Goal: Task Accomplishment & Management: Manage account settings

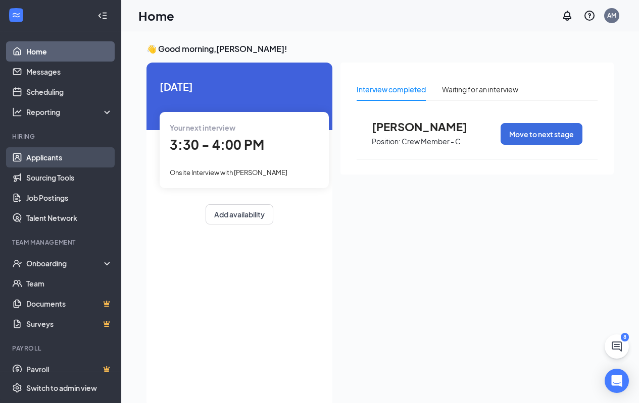
click at [53, 157] on link "Applicants" at bounding box center [69, 157] width 86 height 20
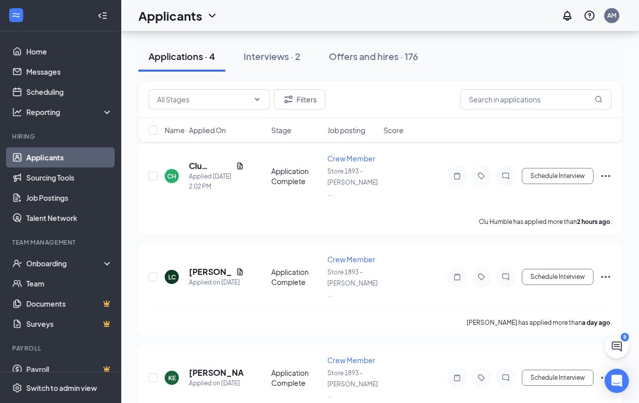
scroll to position [153, 0]
click at [601, 377] on icon "Ellipses" at bounding box center [605, 378] width 9 height 2
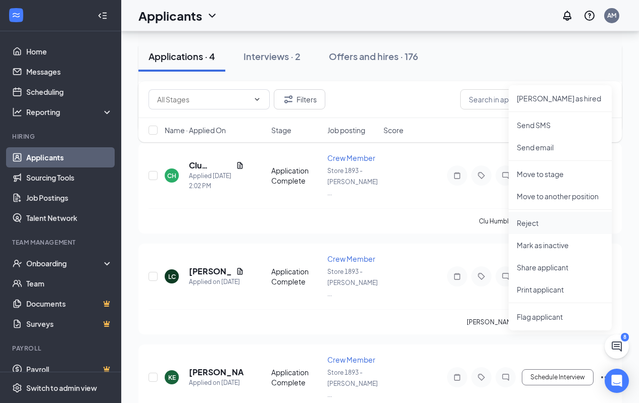
click at [525, 223] on p "Reject" at bounding box center [559, 223] width 87 height 10
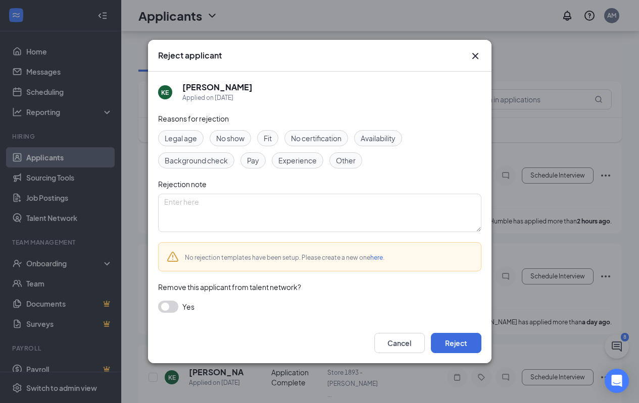
click at [340, 160] on span "Other" at bounding box center [346, 160] width 20 height 11
click at [450, 345] on button "Reject" at bounding box center [456, 343] width 50 height 20
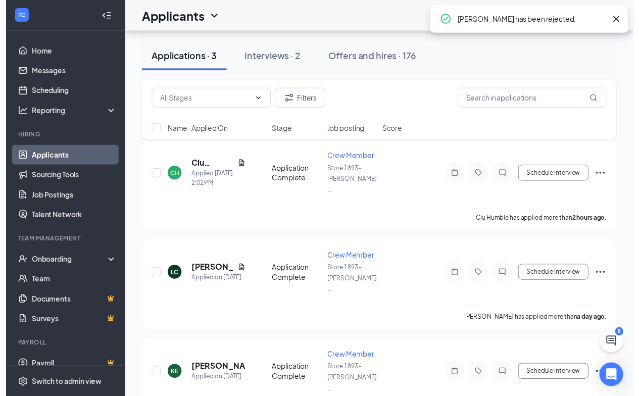
scroll to position [64, 0]
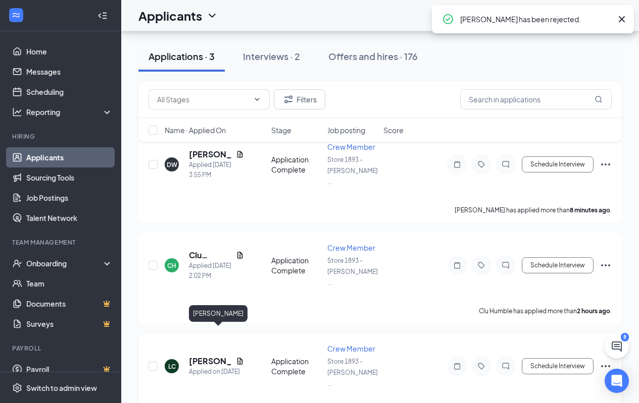
click at [205, 356] on h5 "[PERSON_NAME]" at bounding box center [210, 361] width 43 height 11
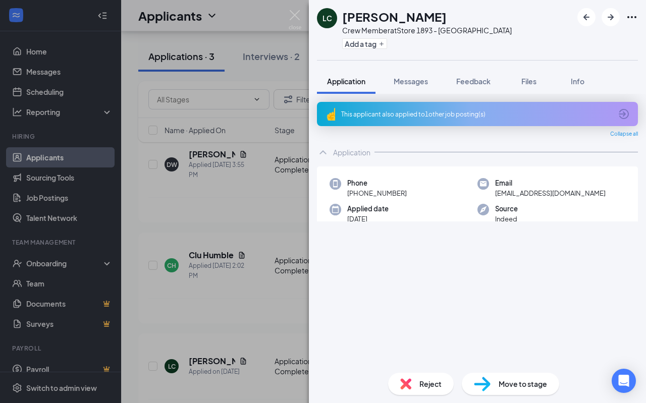
click at [417, 112] on div "This applicant also applied to 1 other job posting(s)" at bounding box center [476, 114] width 271 height 9
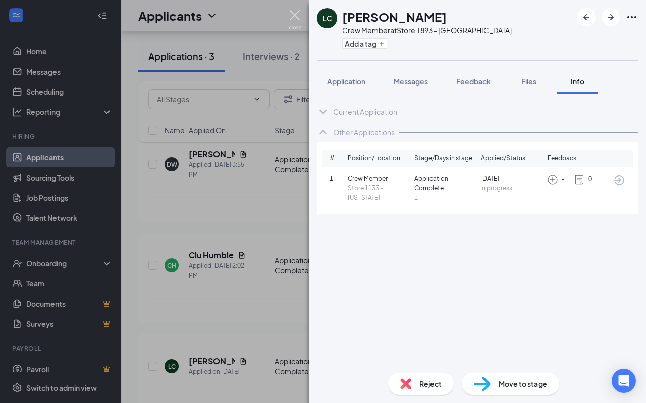
click at [290, 14] on img at bounding box center [295, 20] width 13 height 20
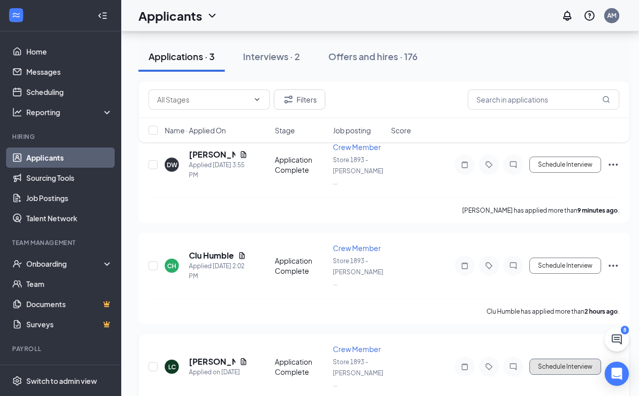
click at [557, 358] on button "Schedule Interview" at bounding box center [565, 366] width 72 height 16
type input "Onsite Interview (next stage)"
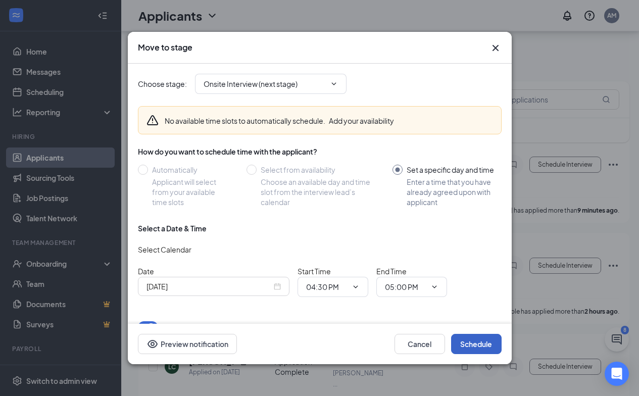
click at [477, 345] on button "Schedule" at bounding box center [476, 344] width 50 height 20
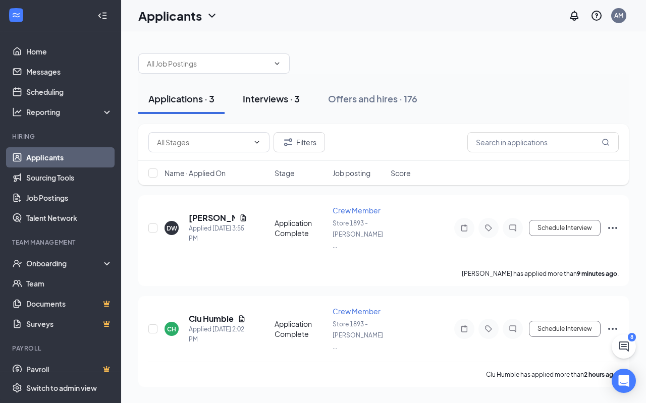
click at [258, 100] on div "Interviews · 3" at bounding box center [271, 98] width 57 height 13
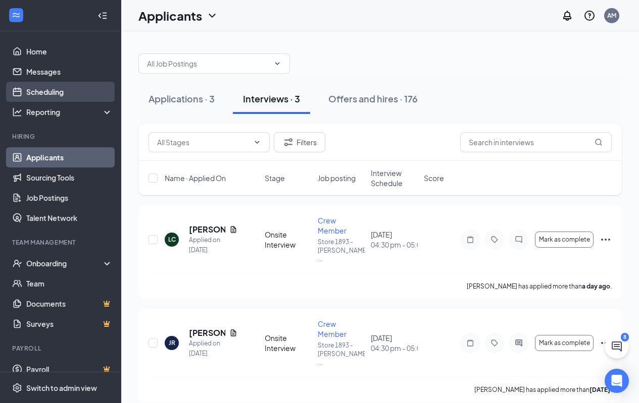
click at [49, 92] on link "Scheduling" at bounding box center [69, 92] width 86 height 20
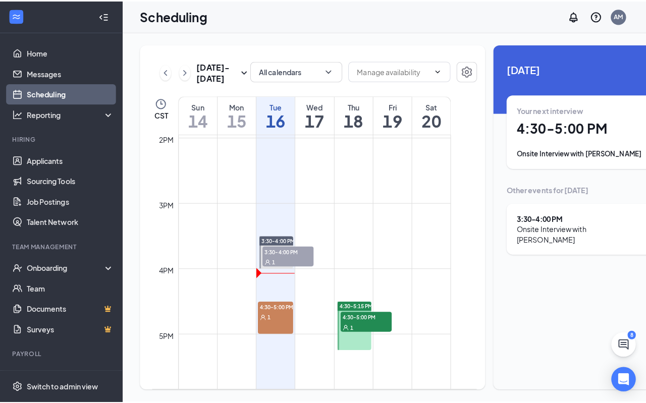
scroll to position [900, 0]
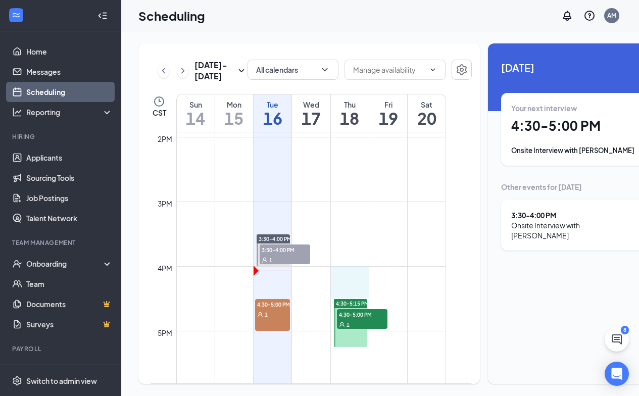
drag, startPoint x: 350, startPoint y: 289, endPoint x: 353, endPoint y: 306, distance: 17.4
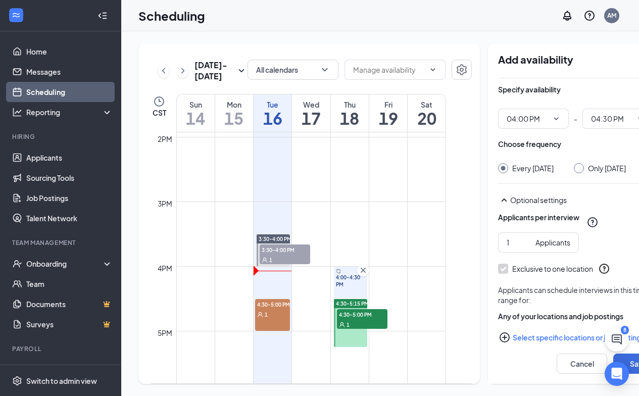
click at [573, 166] on input "Only [DATE]" at bounding box center [576, 166] width 7 height 7
radio input "true"
radio input "false"
click at [613, 365] on button "Save" at bounding box center [638, 363] width 50 height 20
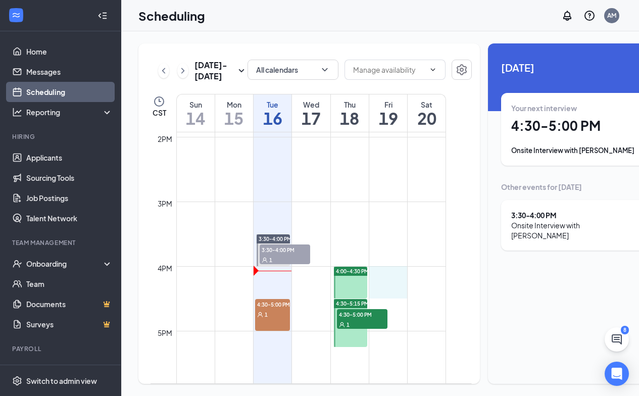
drag, startPoint x: 397, startPoint y: 289, endPoint x: 400, endPoint y: 309, distance: 20.9
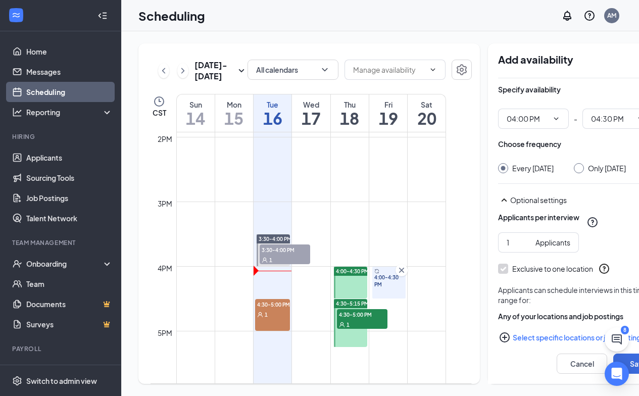
type input "04:00 PM"
type input "04:30 PM"
click at [573, 168] on input "Only [DATE]" at bounding box center [576, 166] width 7 height 7
radio input "true"
radio input "false"
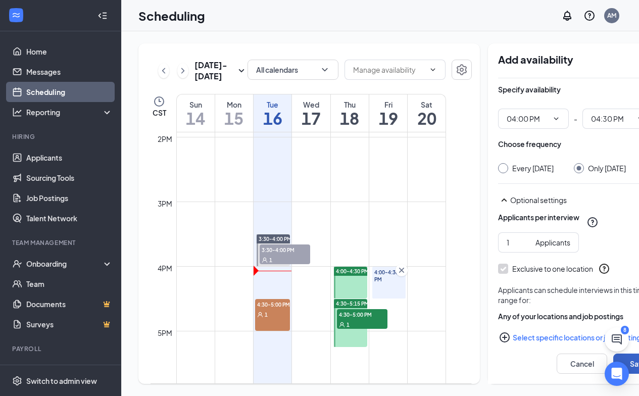
click at [613, 363] on button "Save" at bounding box center [638, 363] width 50 height 20
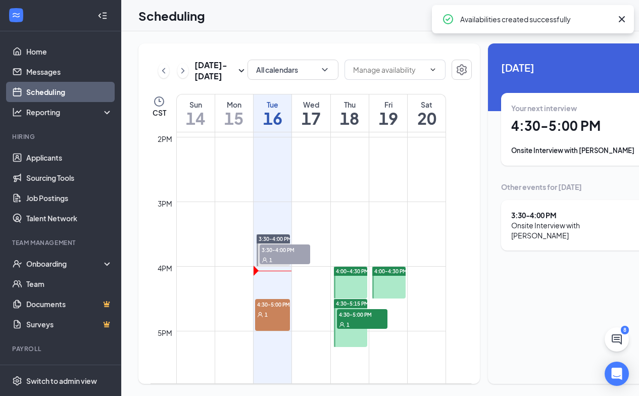
click at [271, 309] on span "4:30-5:00 PM" at bounding box center [272, 304] width 35 height 10
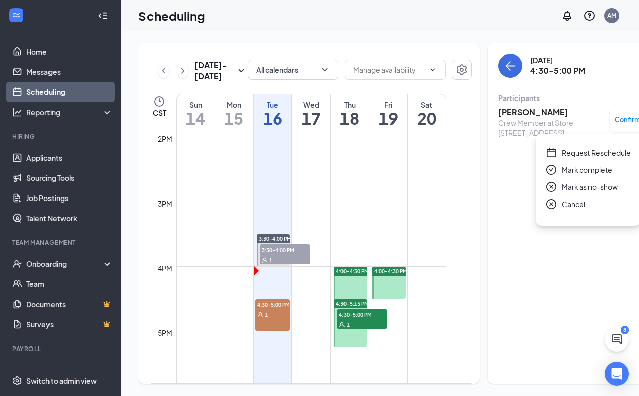
click at [594, 156] on span "Request Reschedule" at bounding box center [595, 152] width 69 height 11
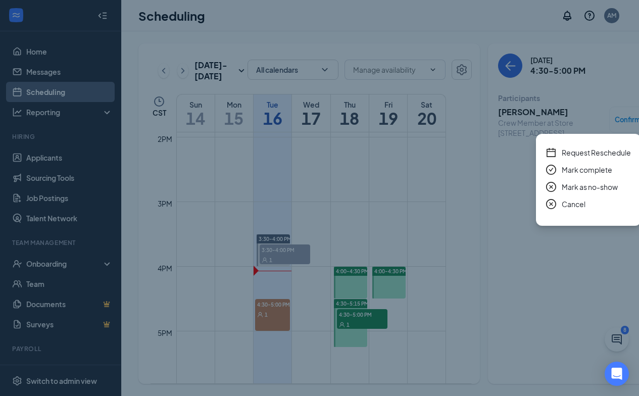
radio input "false"
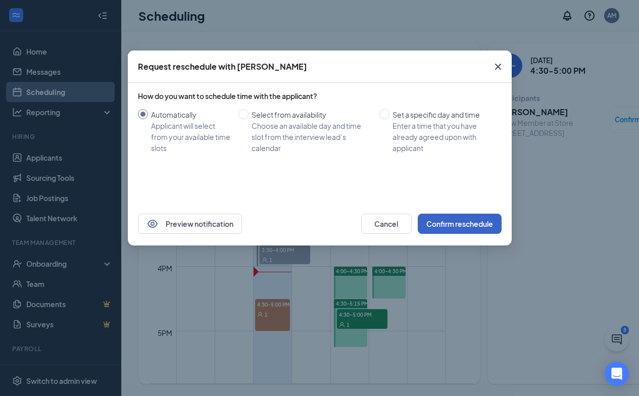
click at [475, 225] on button "Confirm reschedule" at bounding box center [459, 224] width 84 height 20
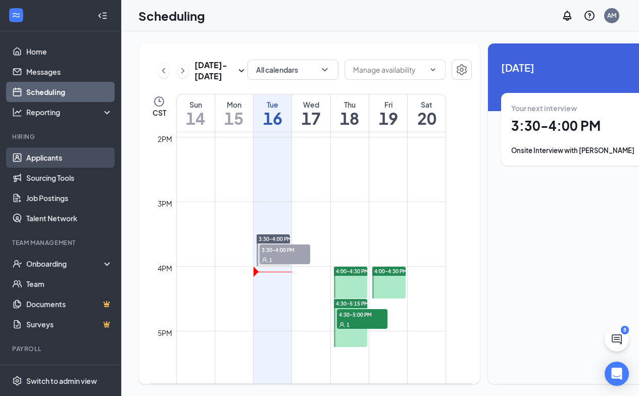
click at [49, 155] on link "Applicants" at bounding box center [69, 157] width 86 height 20
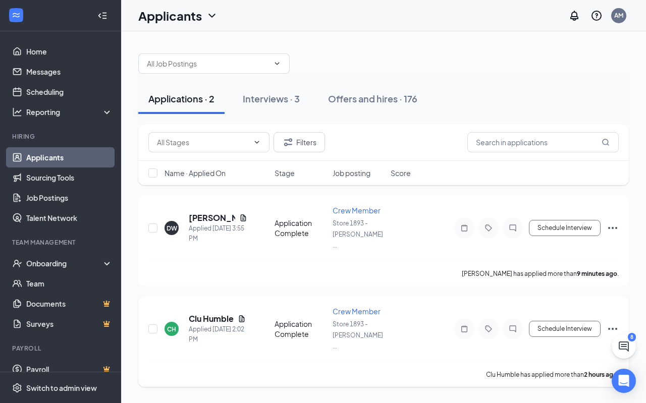
click at [617, 328] on icon "Ellipses" at bounding box center [612, 329] width 9 height 2
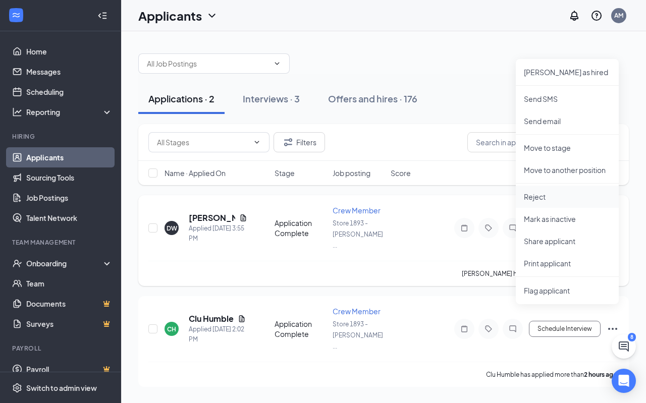
click at [545, 193] on p "Reject" at bounding box center [567, 197] width 87 height 10
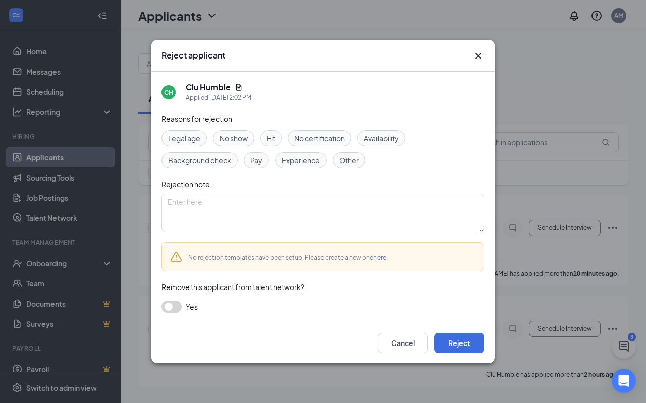
click at [362, 160] on div "Other" at bounding box center [349, 160] width 33 height 16
click at [449, 343] on button "Reject" at bounding box center [459, 343] width 50 height 20
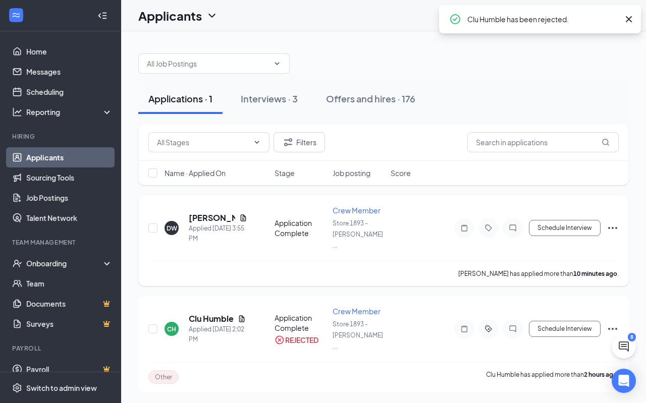
click at [614, 222] on icon "Ellipses" at bounding box center [613, 228] width 12 height 12
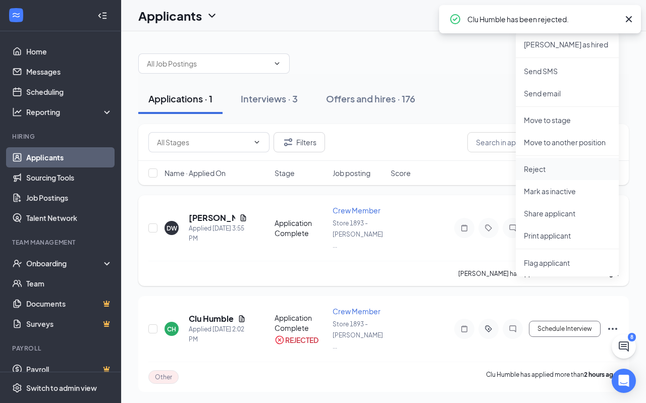
click at [534, 167] on p "Reject" at bounding box center [567, 169] width 87 height 10
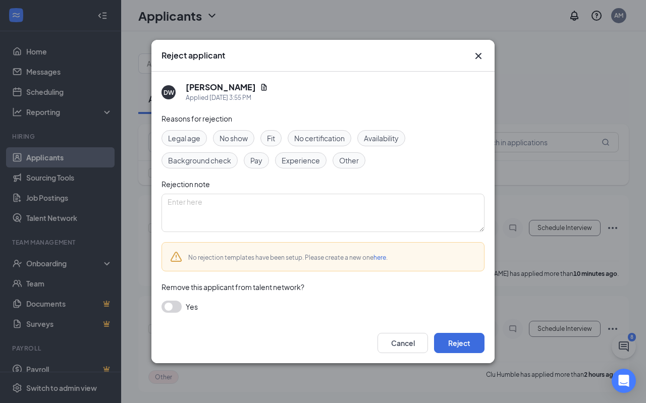
click at [341, 163] on span "Other" at bounding box center [349, 160] width 20 height 11
click at [446, 338] on button "Reject" at bounding box center [459, 343] width 50 height 20
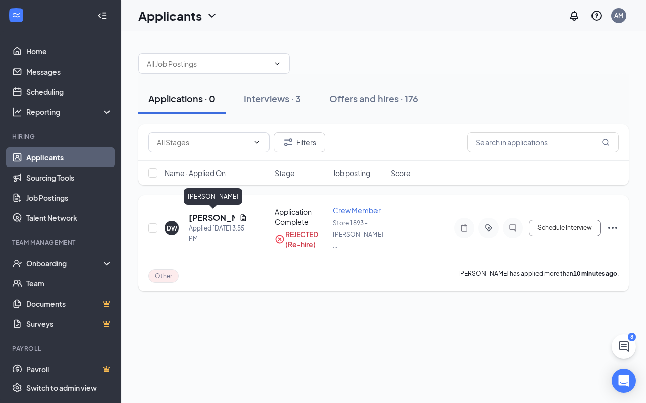
click at [213, 216] on h5 "[PERSON_NAME]" at bounding box center [212, 218] width 46 height 11
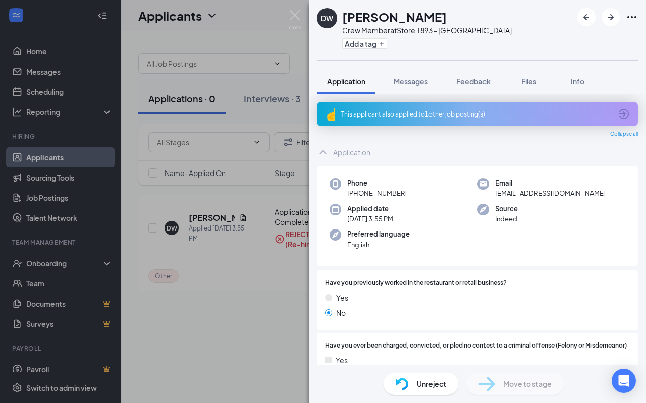
click at [392, 111] on div "This applicant also applied to 1 other job posting(s)" at bounding box center [476, 114] width 271 height 9
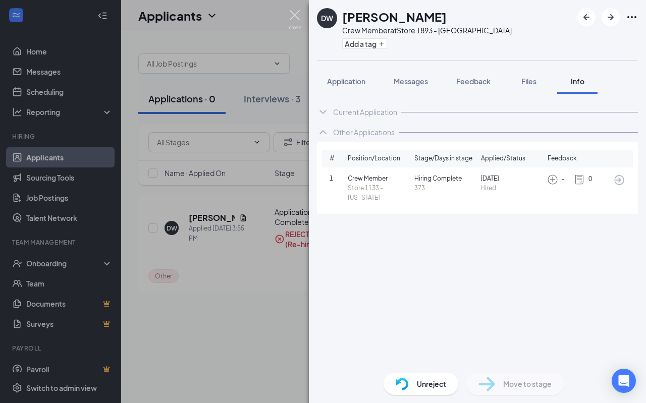
click at [297, 15] on img at bounding box center [295, 20] width 13 height 20
